Goal: Task Accomplishment & Management: Complete application form

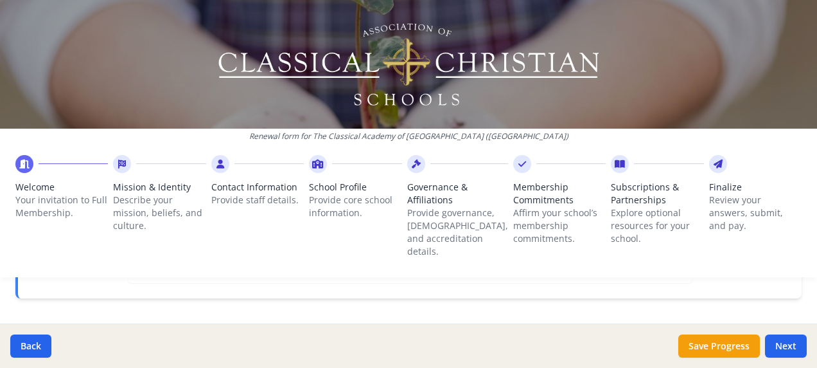
scroll to position [596, 0]
click at [785, 347] on button "Next" at bounding box center [786, 345] width 42 height 23
click at [776, 346] on button "Next" at bounding box center [786, 345] width 42 height 23
click at [23, 161] on icon at bounding box center [24, 163] width 10 height 13
click at [116, 158] on div at bounding box center [122, 164] width 18 height 18
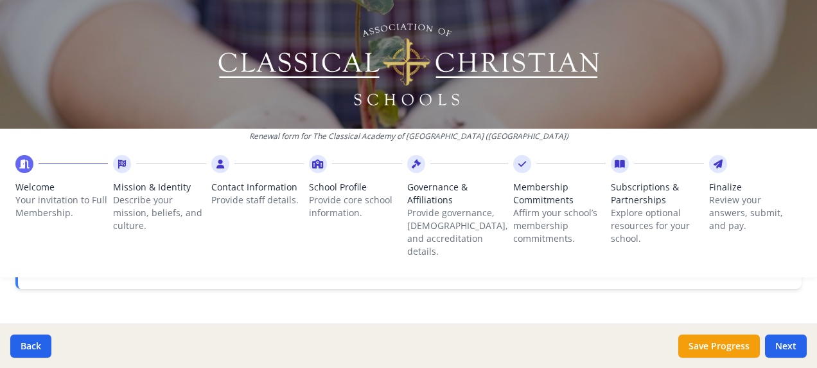
click at [124, 161] on icon at bounding box center [122, 163] width 8 height 13
click at [784, 344] on button "Next" at bounding box center [786, 345] width 42 height 23
click at [728, 342] on button "Save Progress" at bounding box center [720, 345] width 82 height 23
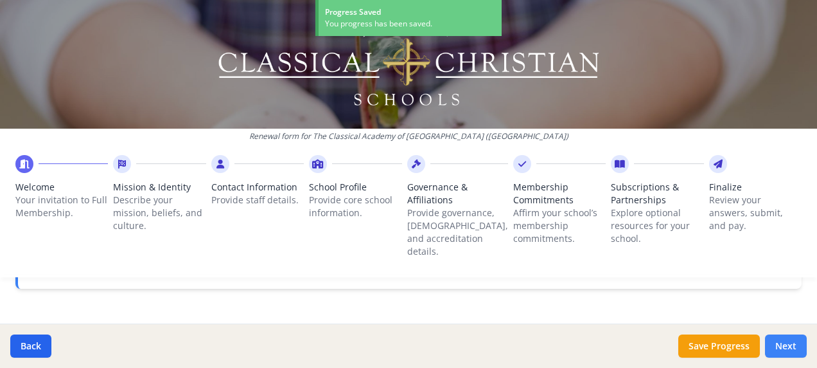
click at [792, 350] on button "Next" at bounding box center [786, 345] width 42 height 23
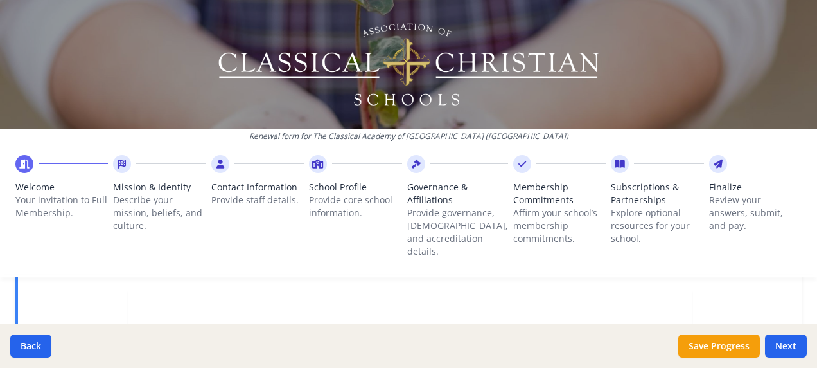
scroll to position [233, 0]
click at [782, 346] on button "Next" at bounding box center [786, 345] width 42 height 23
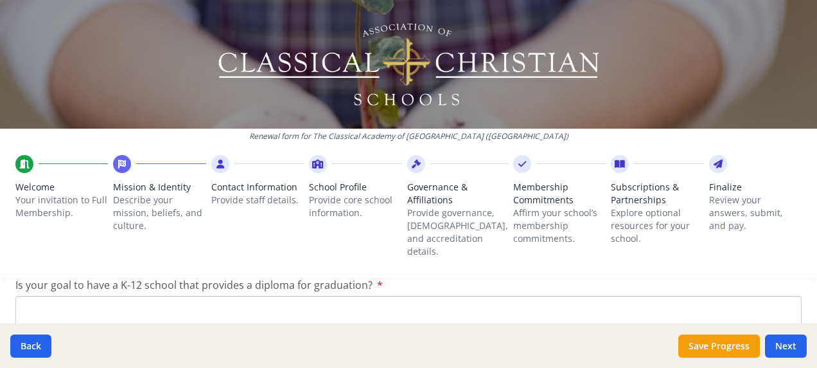
scroll to position [690, 0]
click at [233, 302] on textarea "Is your goal to have a K-12 school that provides a diploma for graduation?" at bounding box center [408, 341] width 786 height 86
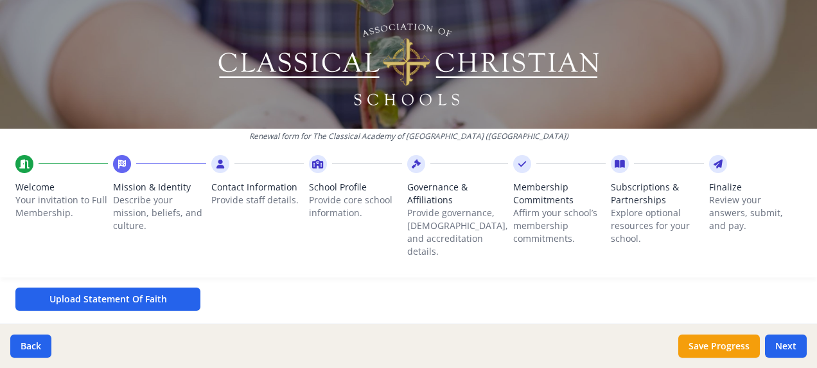
scroll to position [866, 0]
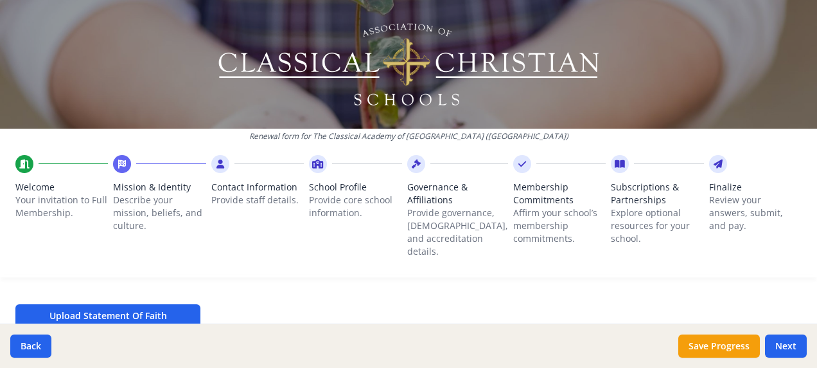
type textarea "Yes."
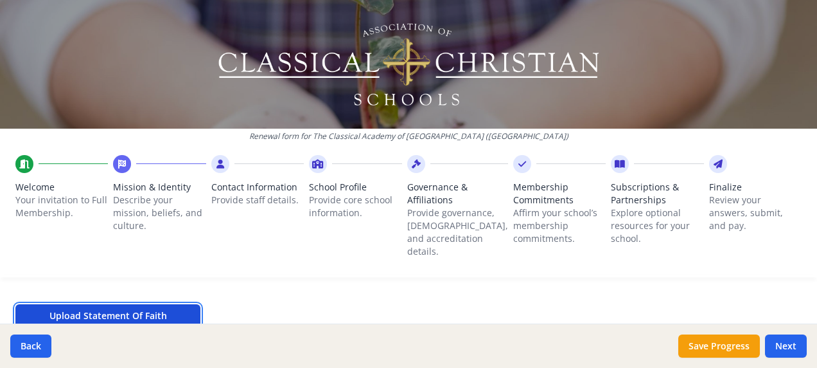
click at [154, 309] on button "Upload Statement Of Faith" at bounding box center [107, 315] width 185 height 23
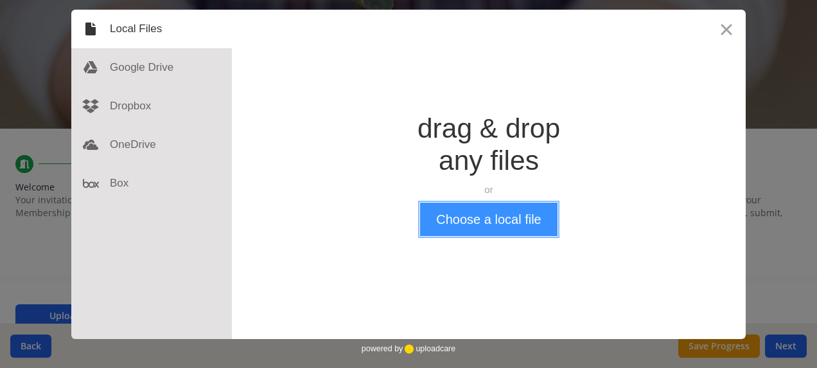
click at [493, 218] on button "Choose a local file" at bounding box center [488, 218] width 137 height 33
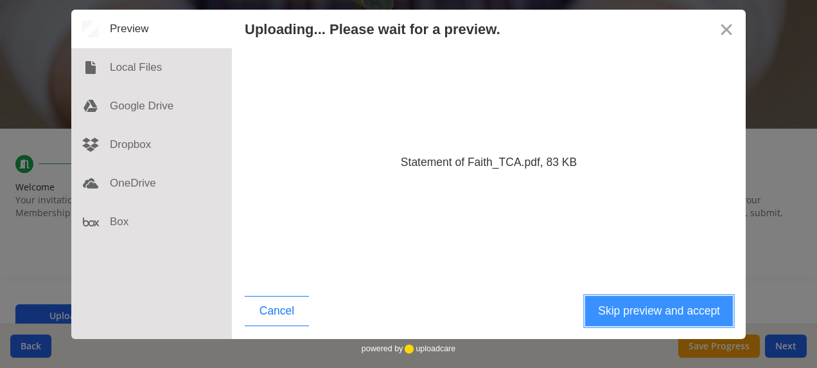
click at [627, 309] on button "Skip preview and accept" at bounding box center [659, 311] width 148 height 30
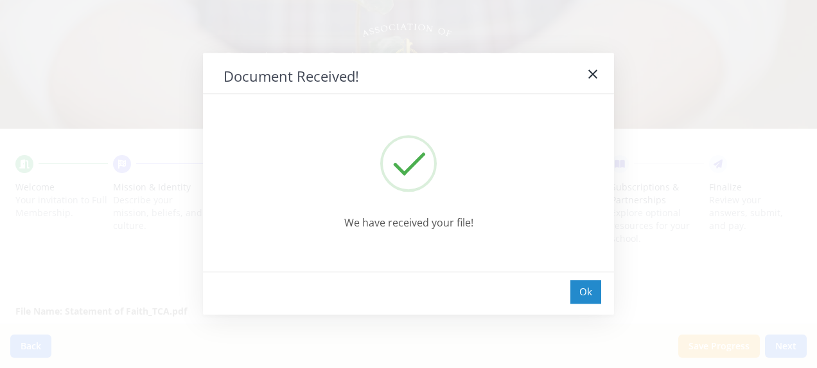
click at [589, 289] on div "Ok" at bounding box center [586, 291] width 31 height 24
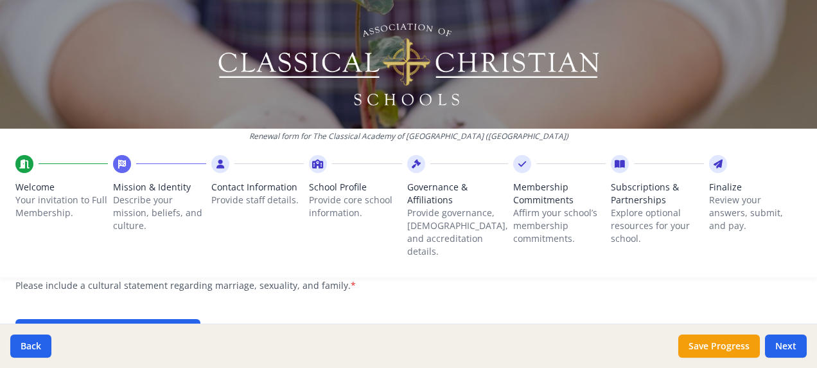
scroll to position [1108, 0]
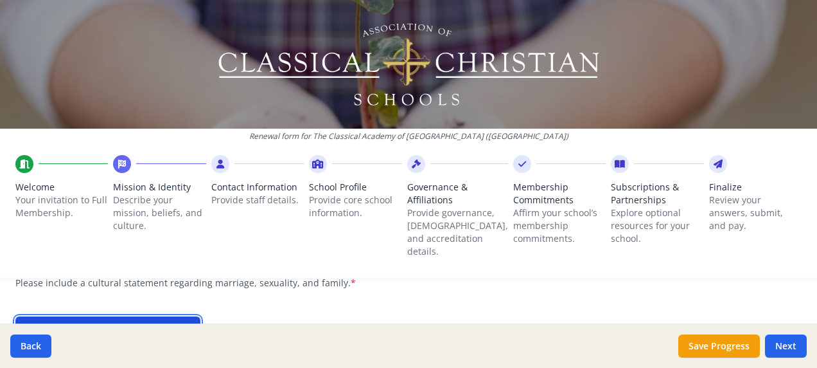
click at [109, 316] on button "Upload Marriage & Family" at bounding box center [107, 327] width 185 height 23
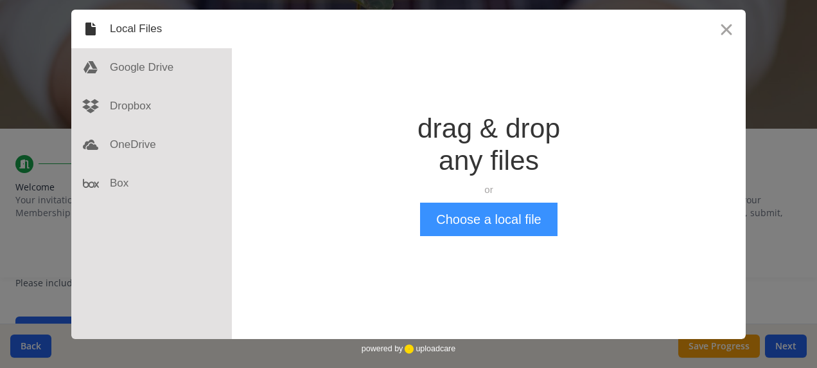
click at [470, 220] on button "Choose a local file" at bounding box center [488, 218] width 137 height 33
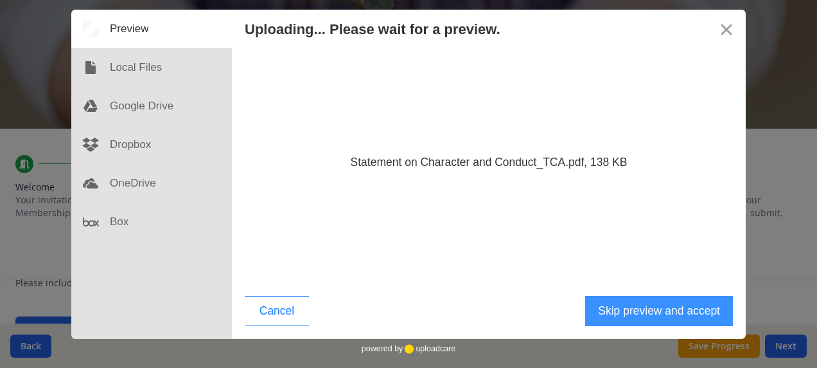
click at [637, 315] on button "Skip preview and accept" at bounding box center [659, 311] width 148 height 30
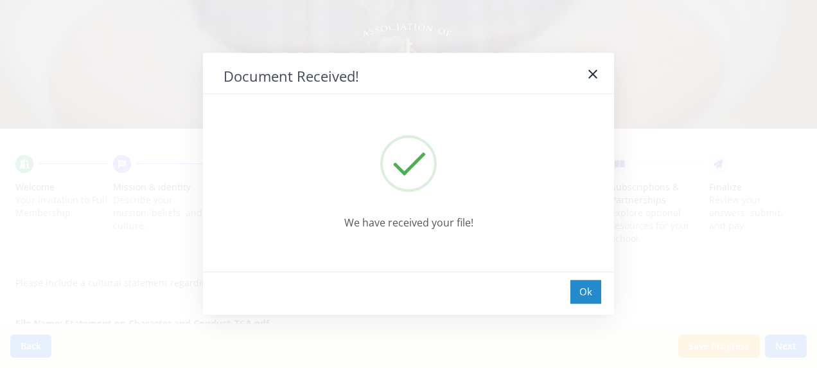
click at [574, 293] on div "Ok" at bounding box center [586, 291] width 31 height 24
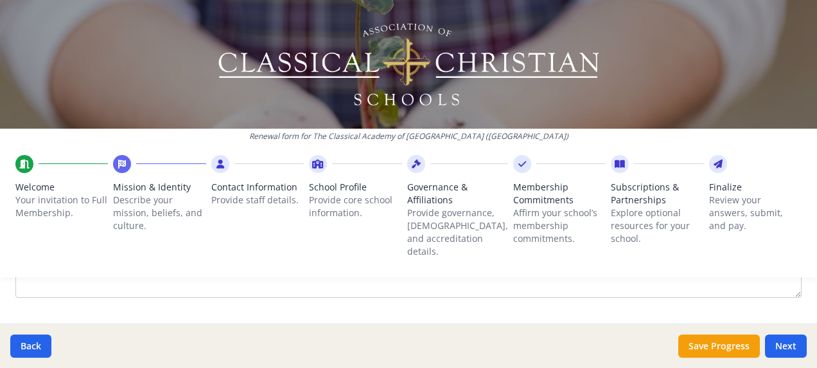
scroll to position [1768, 0]
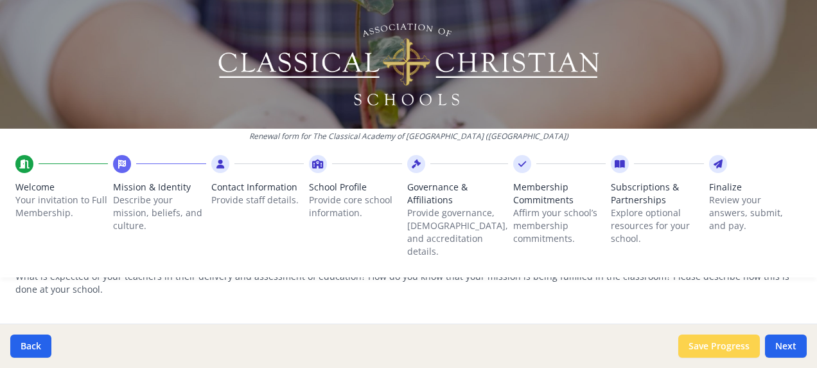
click at [737, 350] on button "Save Progress" at bounding box center [720, 345] width 82 height 23
